Goal: Task Accomplishment & Management: Use online tool/utility

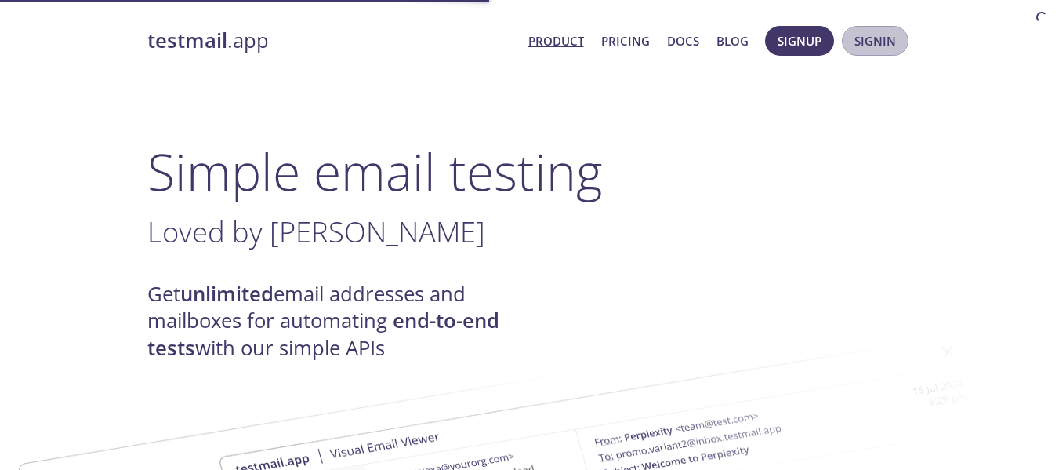
click at [880, 48] on span "Signin" at bounding box center [876, 41] width 42 height 20
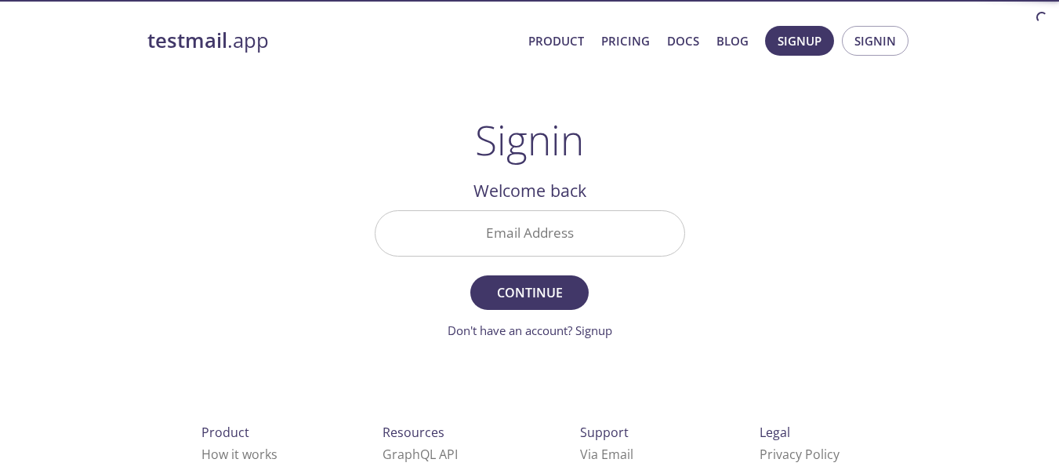
drag, startPoint x: 800, startPoint y: 1, endPoint x: 801, endPoint y: 16, distance: 15.0
click at [801, 16] on html "testmail .app Product Pricing Docs Blog Signup Signin Signin Welcome back Email…" at bounding box center [529, 322] width 1059 height 644
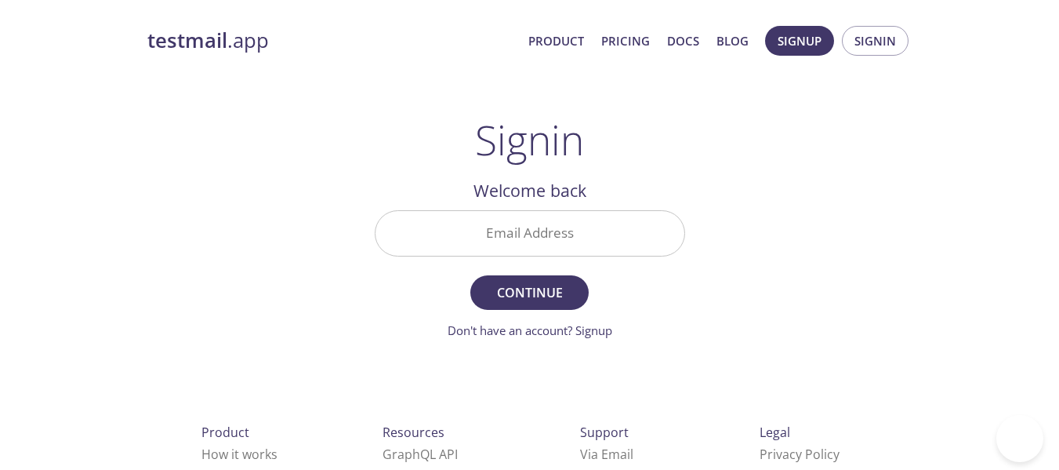
click at [798, 24] on span "Signup Signin" at bounding box center [836, 41] width 151 height 38
click at [794, 33] on span "Signup" at bounding box center [800, 41] width 44 height 20
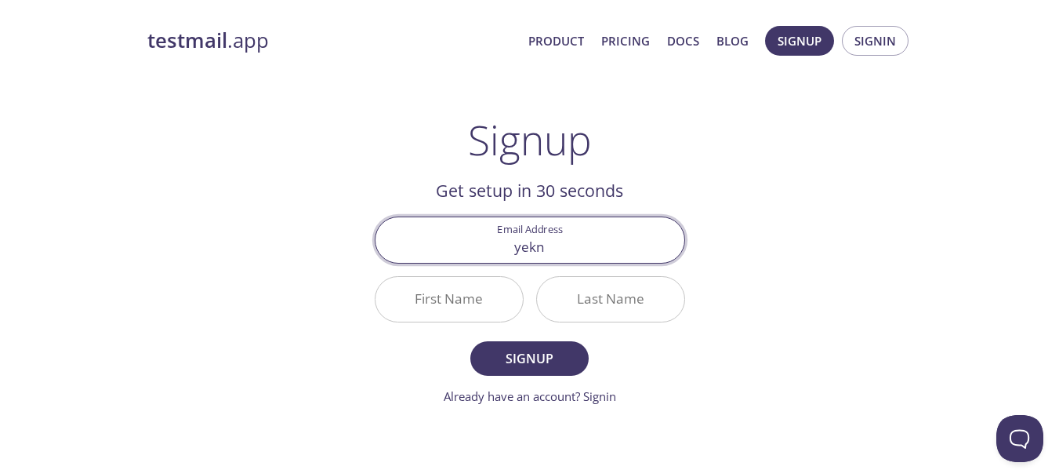
type input "[EMAIL_ADDRESS][DOMAIN_NAME]"
click at [423, 307] on input "First Name" at bounding box center [449, 299] width 147 height 45
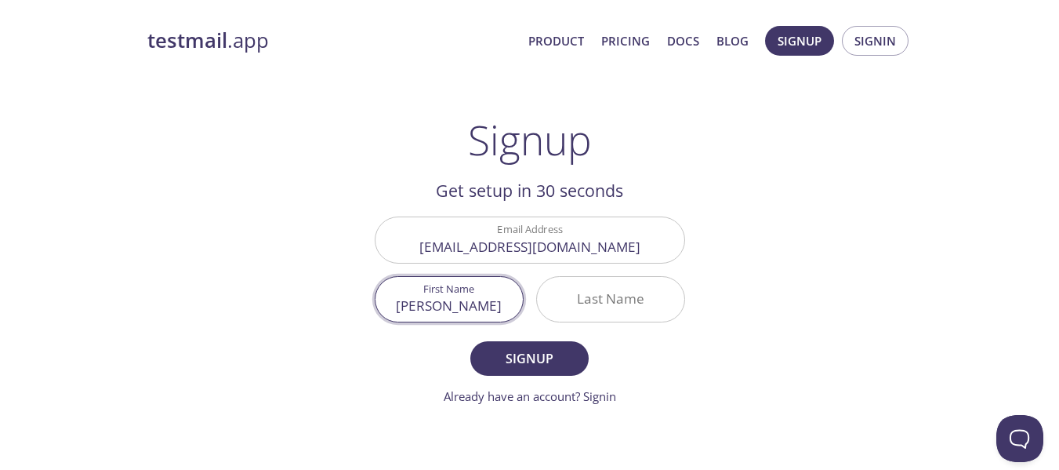
type input "[PERSON_NAME]"
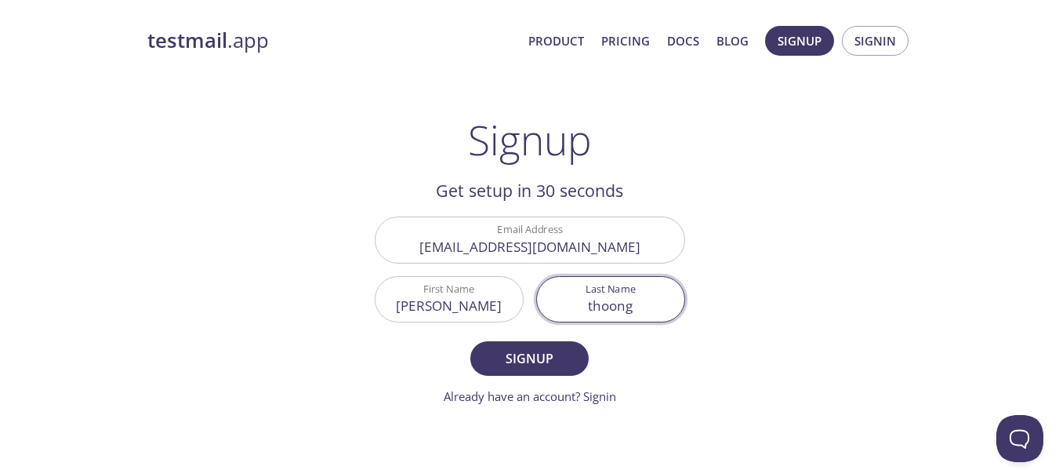
type input "thoong"
click at [512, 339] on form "Email Address [EMAIL_ADDRESS][DOMAIN_NAME] First Name [PERSON_NAME] Last Name […" at bounding box center [530, 310] width 310 height 188
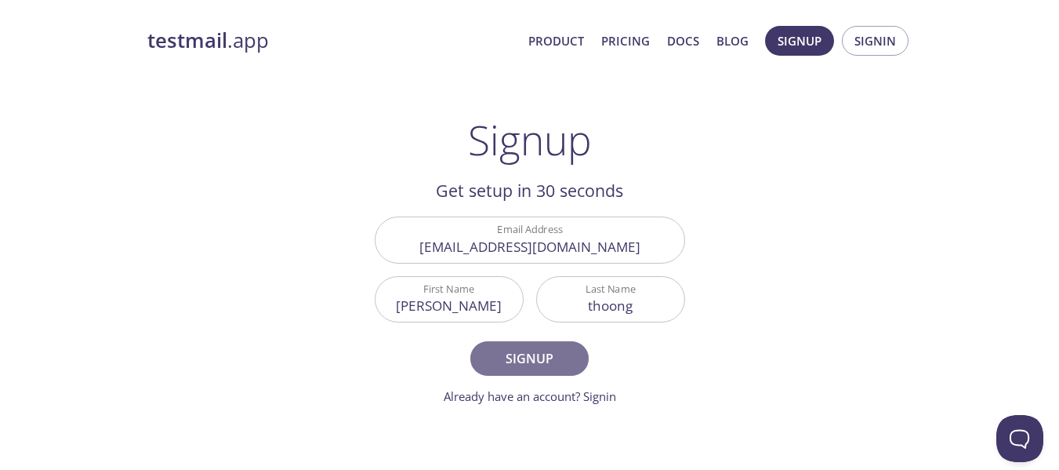
click at [501, 346] on button "Signup" at bounding box center [529, 358] width 118 height 34
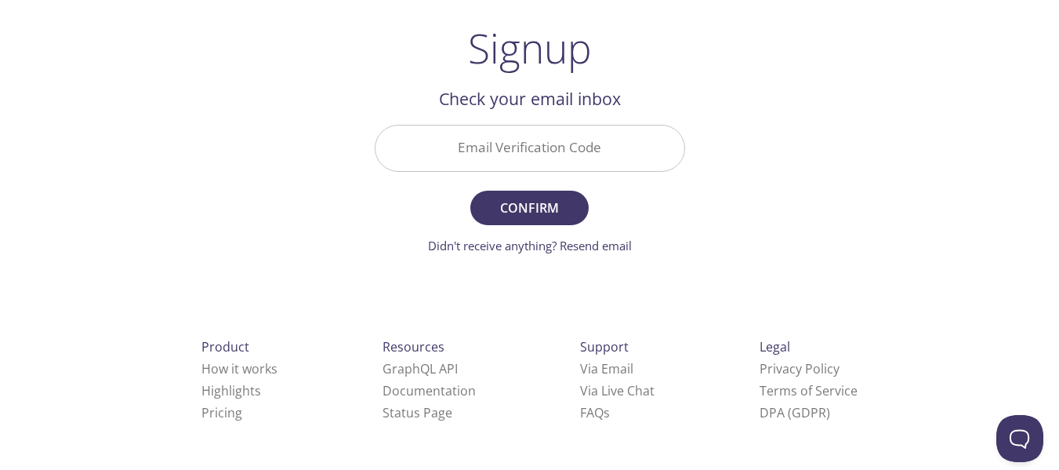
scroll to position [89, 0]
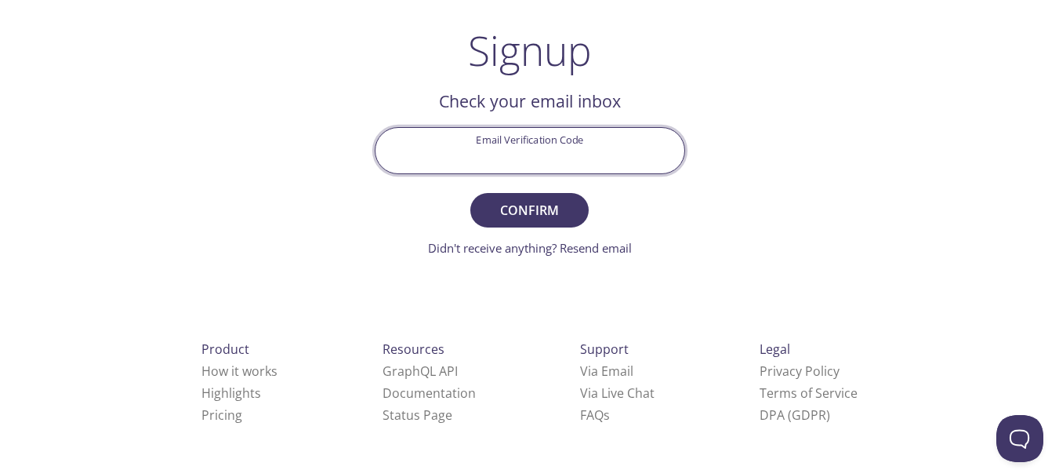
click at [477, 141] on input "Email Verification Code" at bounding box center [530, 150] width 309 height 45
type input "92QK7G6"
click at [470, 193] on button "Confirm" at bounding box center [529, 210] width 118 height 34
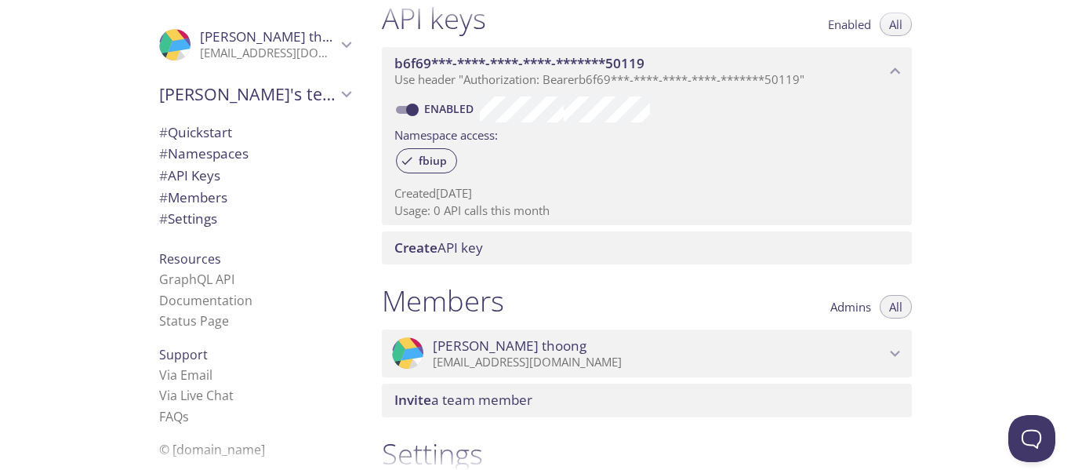
scroll to position [645, 0]
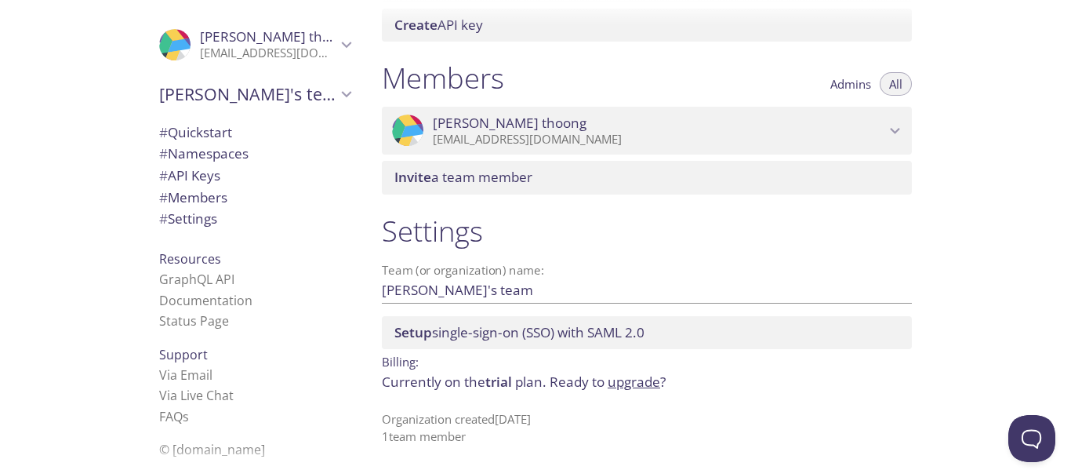
click at [202, 133] on span "# Quickstart" at bounding box center [195, 132] width 73 height 18
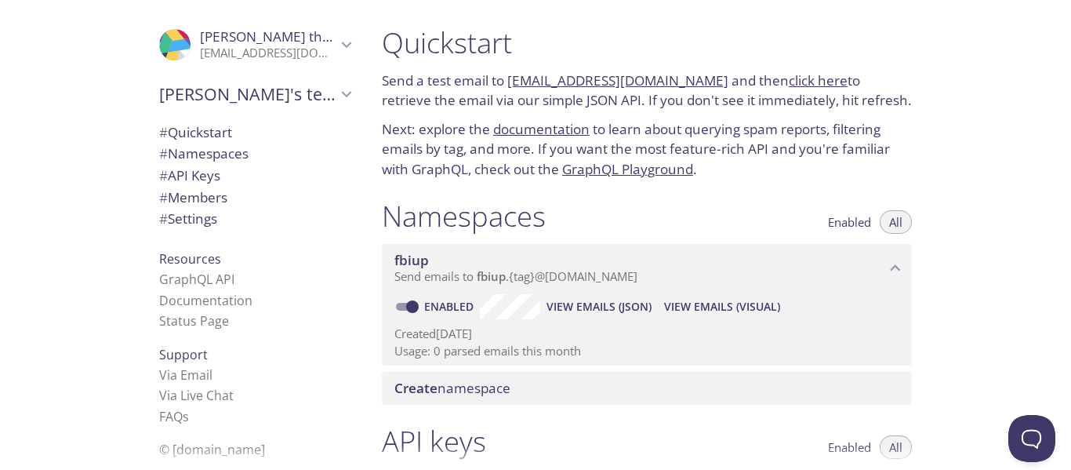
click at [595, 78] on link "[EMAIL_ADDRESS][DOMAIN_NAME]" at bounding box center [617, 80] width 221 height 18
click at [637, 82] on link "[EMAIL_ADDRESS][DOMAIN_NAME]" at bounding box center [617, 80] width 221 height 18
click at [804, 72] on link "click here" at bounding box center [818, 80] width 59 height 18
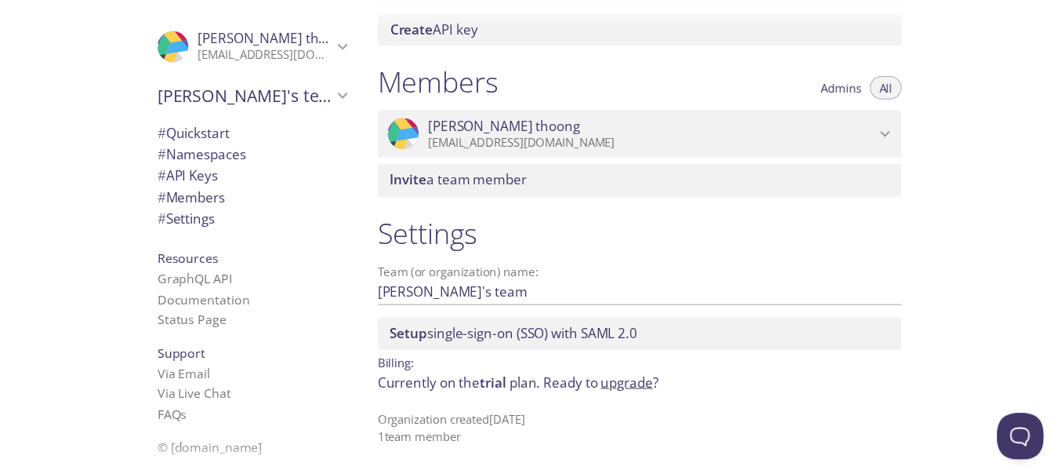
scroll to position [645, 0]
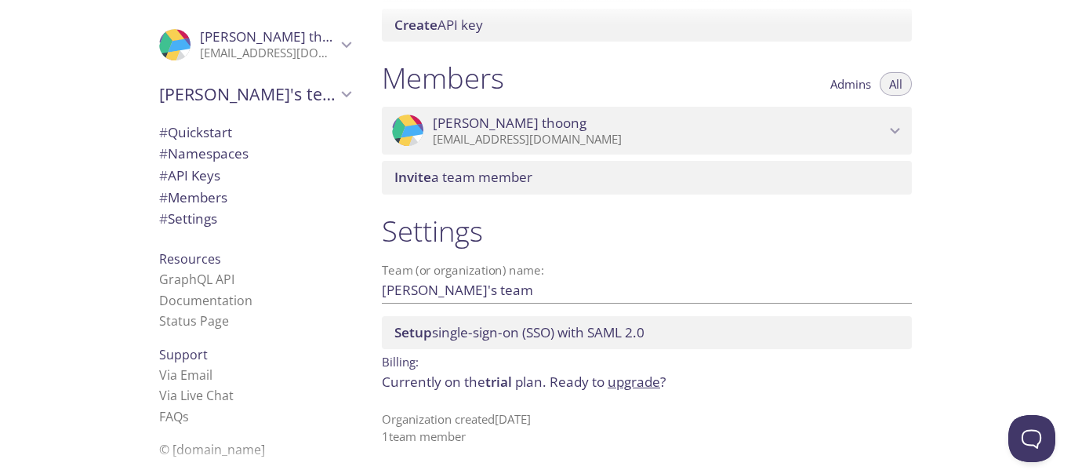
click at [615, 382] on link "upgrade" at bounding box center [634, 381] width 53 height 18
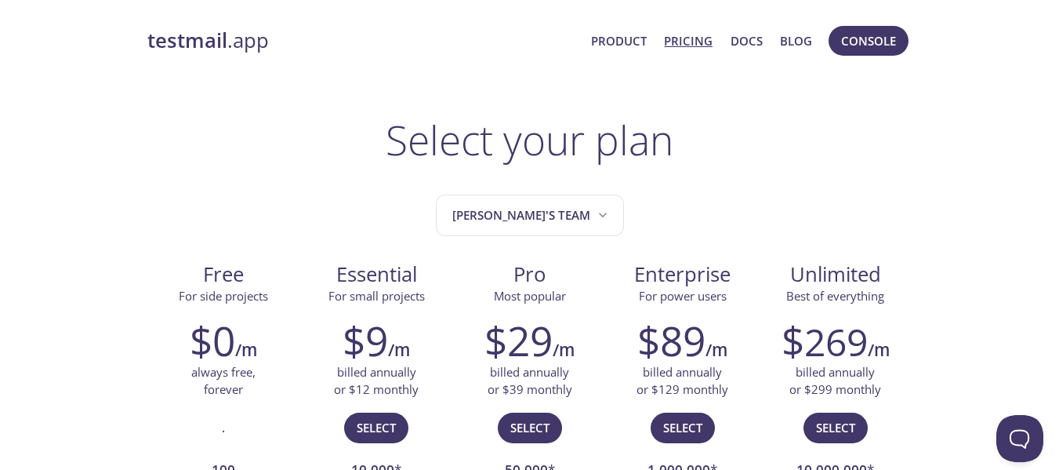
click at [628, 39] on link "Product" at bounding box center [619, 41] width 56 height 20
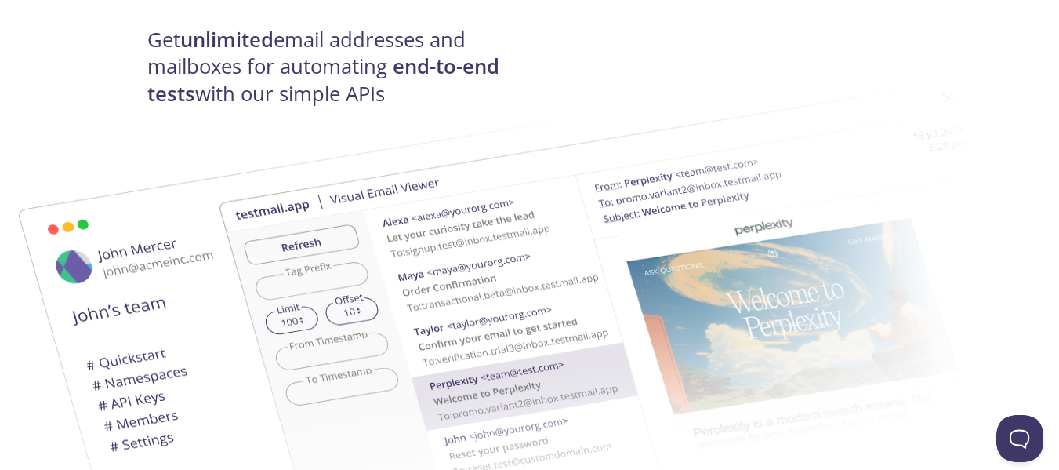
scroll to position [266, 0]
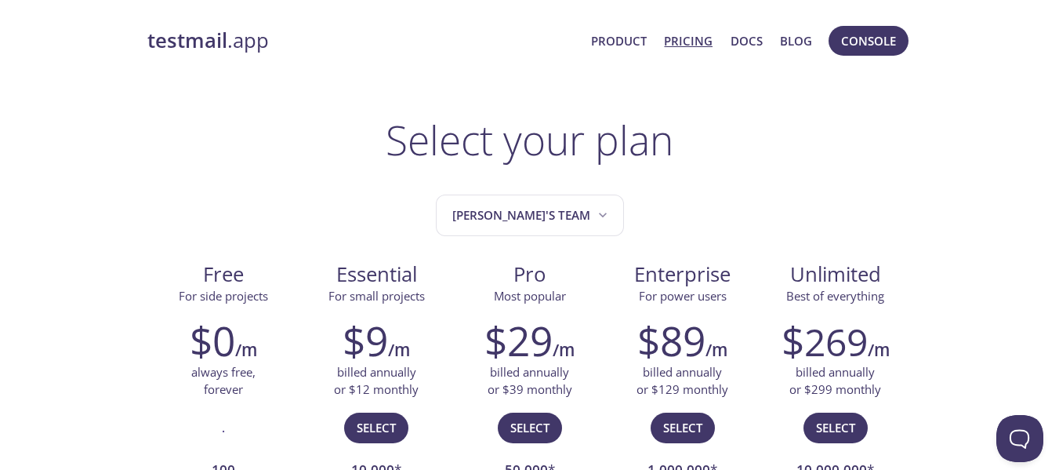
click at [711, 45] on link "Pricing" at bounding box center [688, 41] width 49 height 20
click at [740, 33] on link "Docs" at bounding box center [747, 41] width 32 height 20
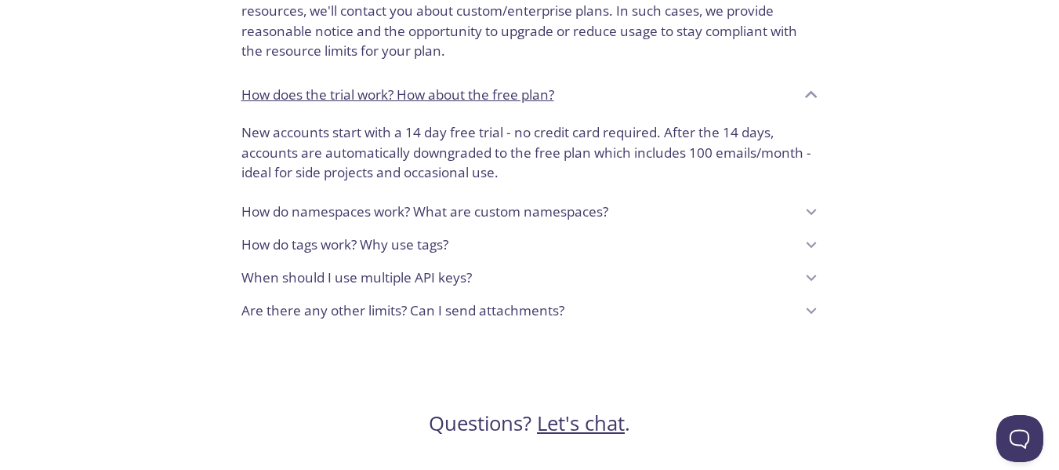
scroll to position [1527, 0]
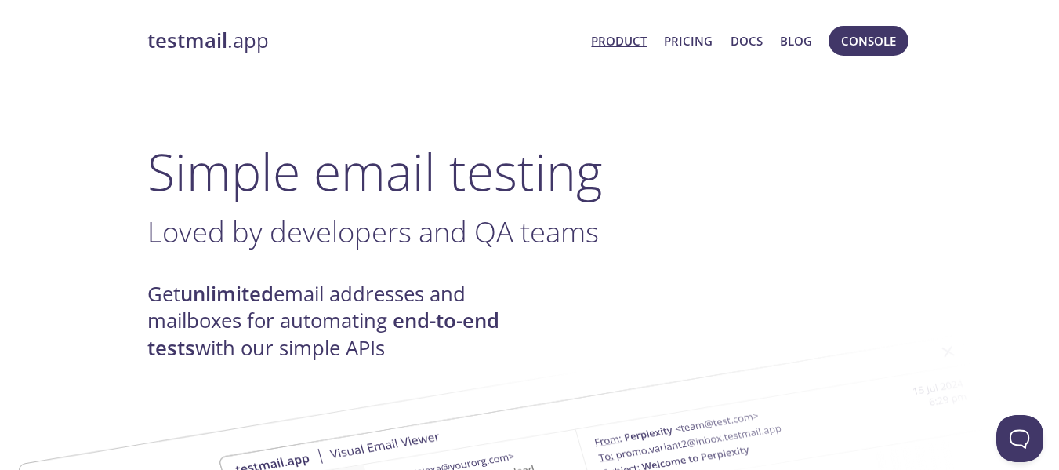
click at [859, 32] on span "Console" at bounding box center [868, 41] width 55 height 20
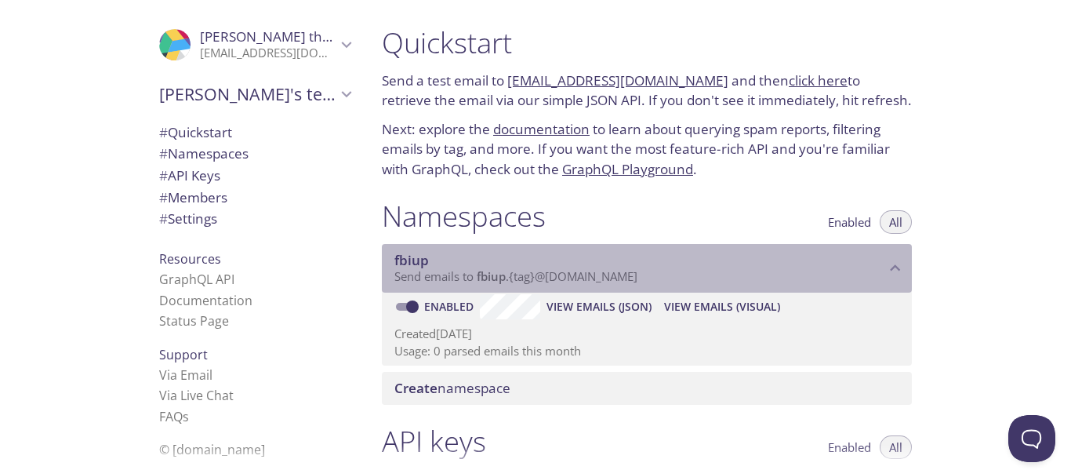
click at [515, 279] on span "Send emails to fbiup . {tag} @[DOMAIN_NAME]" at bounding box center [515, 276] width 243 height 16
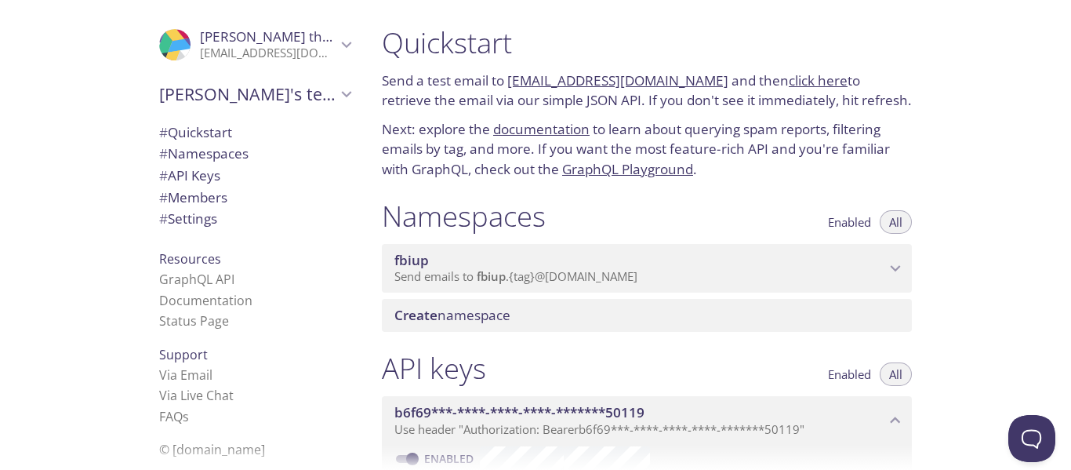
click at [465, 282] on span "Send emails to fbiup . {tag} @[DOMAIN_NAME]" at bounding box center [515, 276] width 243 height 16
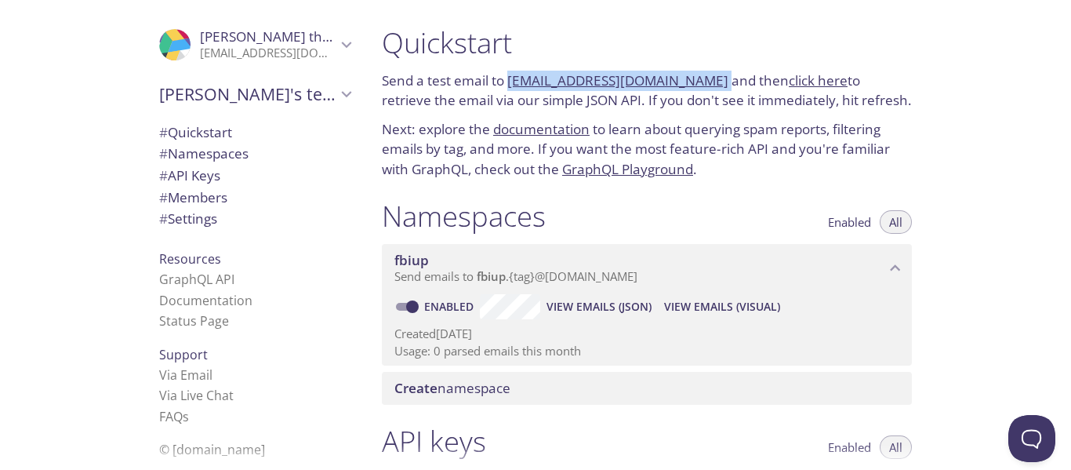
drag, startPoint x: 699, startPoint y: 78, endPoint x: 510, endPoint y: 76, distance: 188.2
click at [510, 76] on p "Send a test email to [EMAIL_ADDRESS][DOMAIN_NAME] and then click here to retrie…" at bounding box center [647, 91] width 530 height 40
copy p "[EMAIL_ADDRESS][DOMAIN_NAME]"
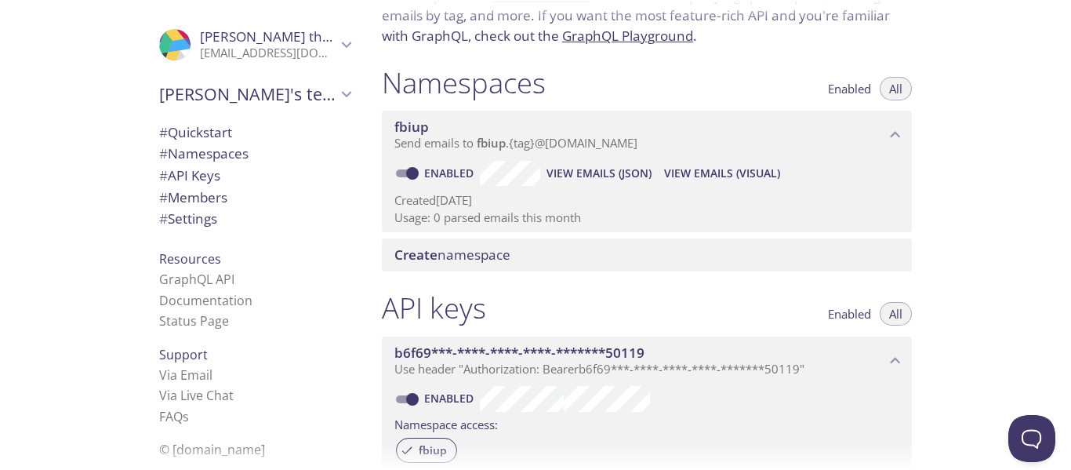
scroll to position [134, 0]
click at [428, 250] on span "Create" at bounding box center [415, 254] width 43 height 18
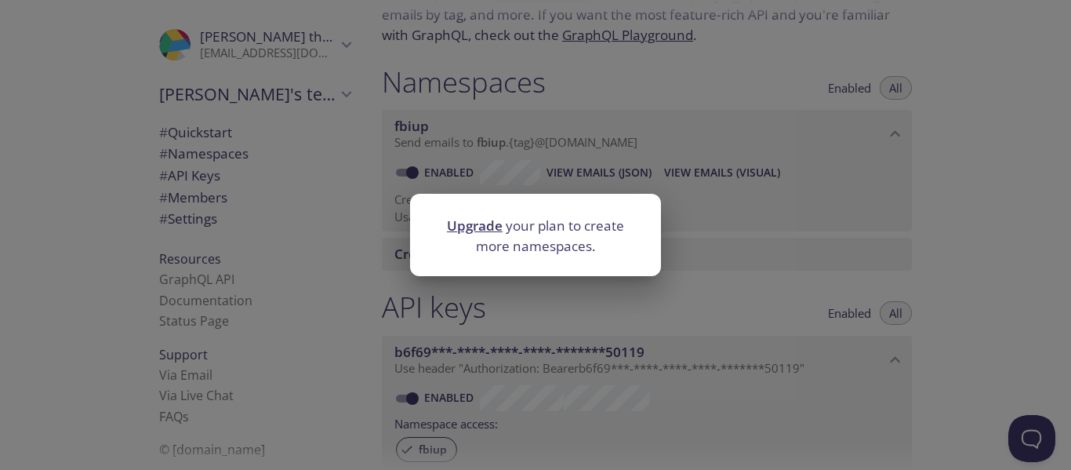
click at [356, 252] on div "Upgrade your plan to create more namespaces." at bounding box center [535, 235] width 1071 height 470
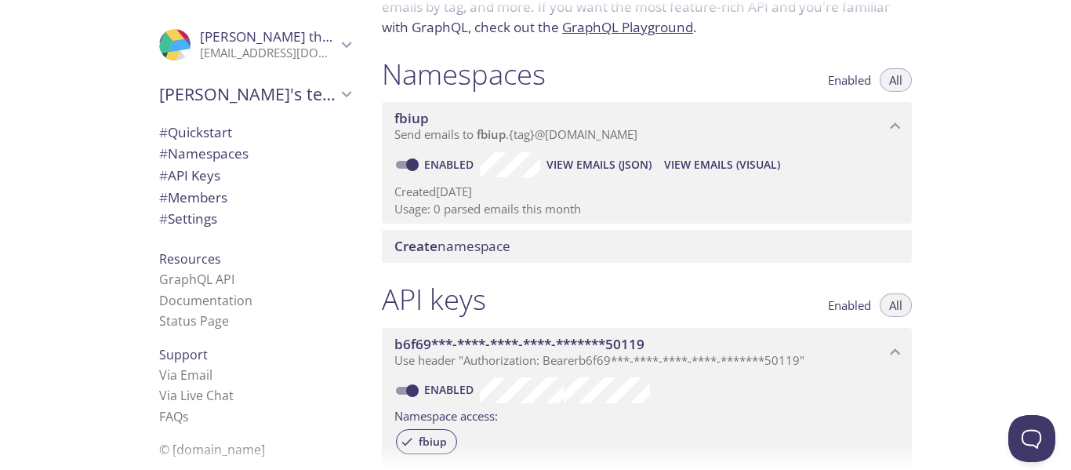
scroll to position [0, 0]
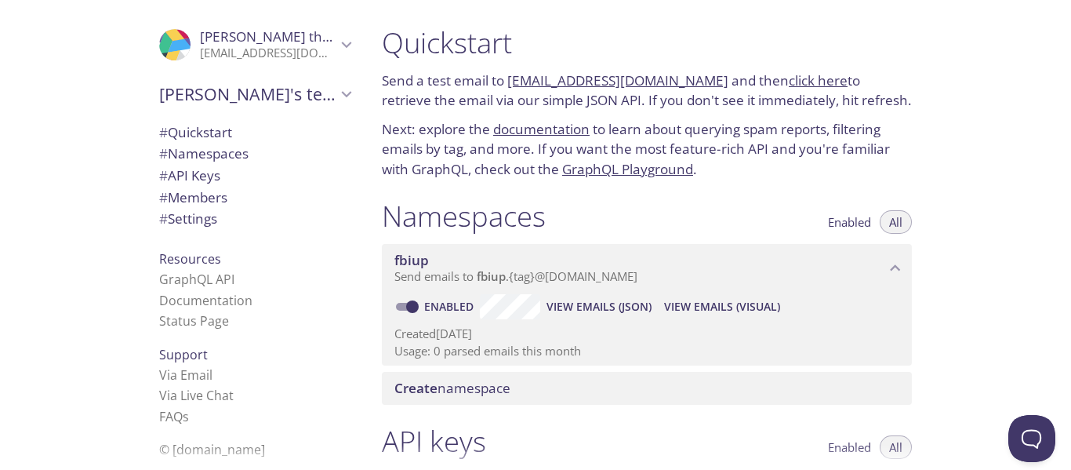
click at [789, 77] on link "click here" at bounding box center [818, 80] width 59 height 18
